Goal: Task Accomplishment & Management: Use online tool/utility

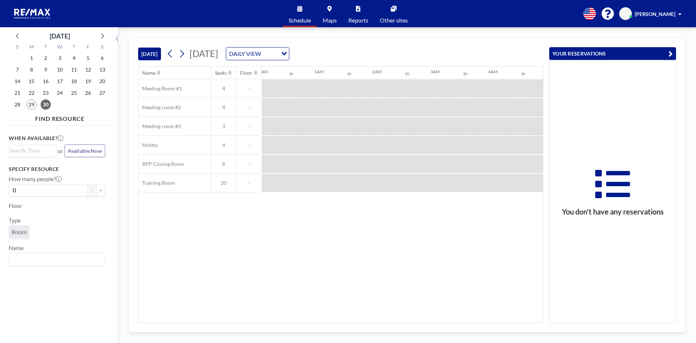
scroll to position [0, 493]
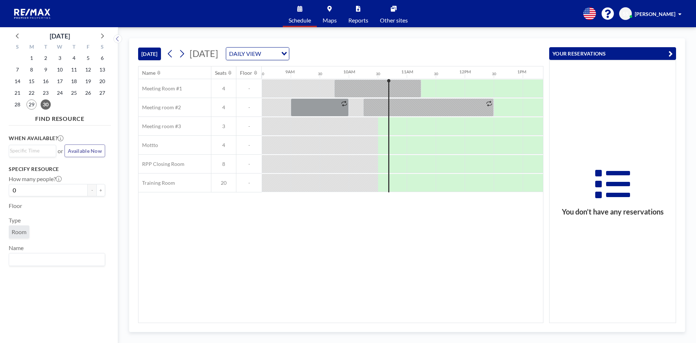
click at [278, 48] on div "DAILY VIEW" at bounding box center [251, 52] width 51 height 11
click at [343, 79] on li "WEEKLY VIEW" at bounding box center [346, 77] width 62 height 11
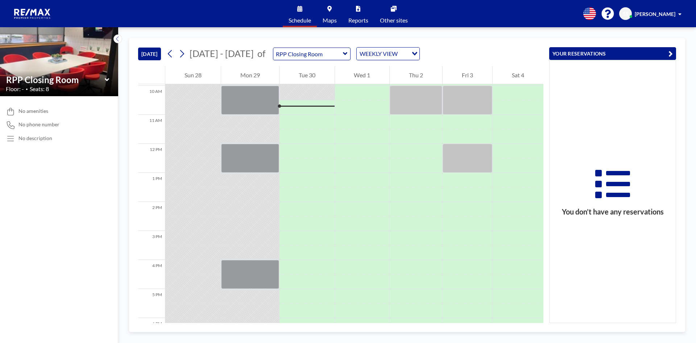
scroll to position [290, 0]
click at [374, 54] on div "WEEKLY VIEW" at bounding box center [382, 52] width 51 height 11
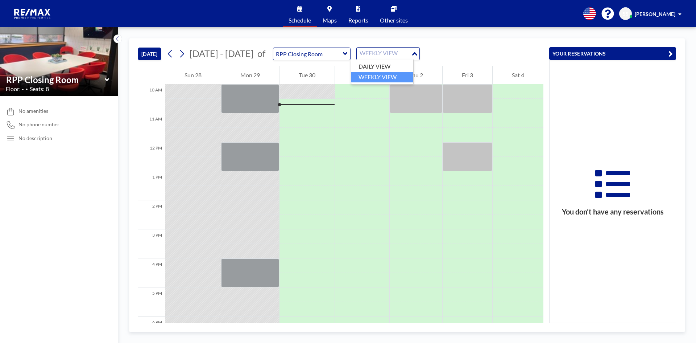
click at [376, 74] on li "WEEKLY VIEW" at bounding box center [382, 77] width 62 height 11
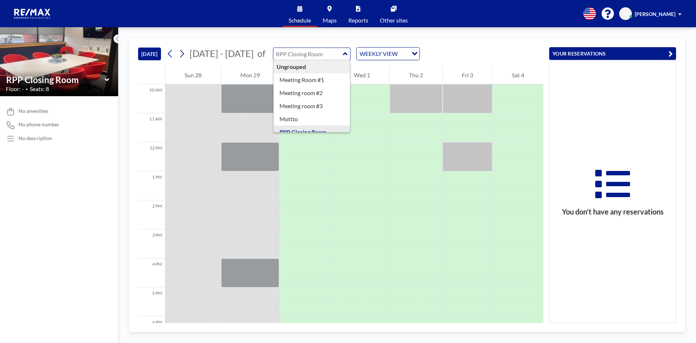
click at [317, 49] on input "text" at bounding box center [308, 54] width 70 height 12
click at [318, 50] on input "text" at bounding box center [308, 54] width 70 height 12
type input "RPP Closing Room"
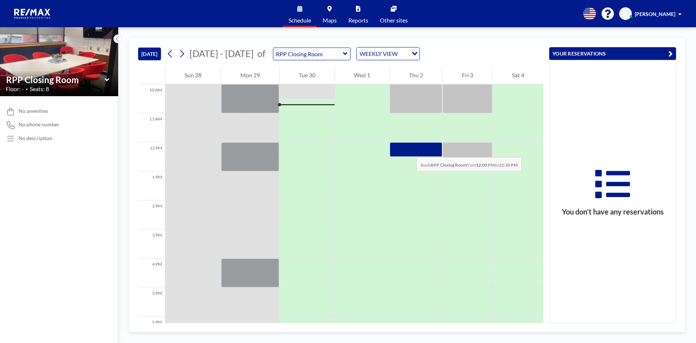
click at [409, 150] on div at bounding box center [416, 149] width 53 height 14
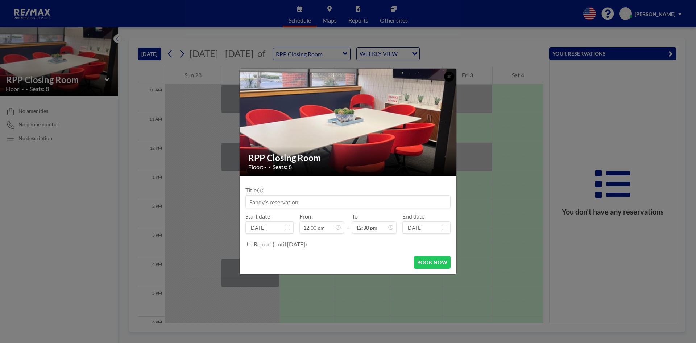
click at [449, 77] on icon at bounding box center [449, 76] width 4 height 4
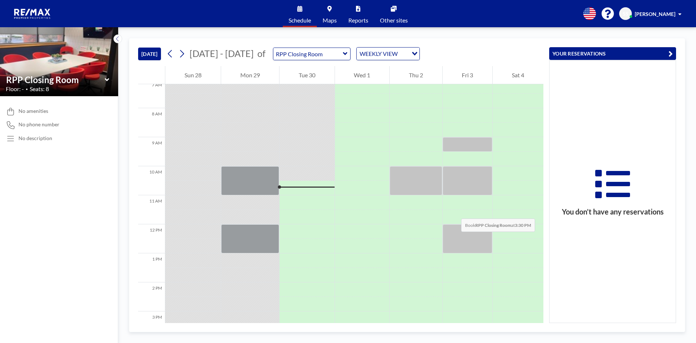
scroll to position [207, 0]
click at [367, 54] on div "WEEKLY VIEW" at bounding box center [382, 52] width 51 height 11
click at [373, 64] on li "DAILY VIEW" at bounding box center [382, 66] width 62 height 11
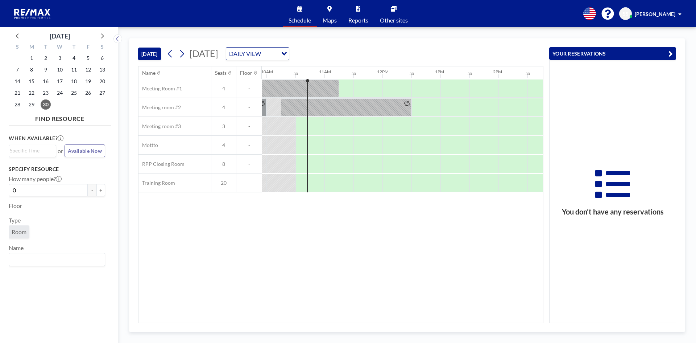
scroll to position [0, 580]
